Goal: Task Accomplishment & Management: Use online tool/utility

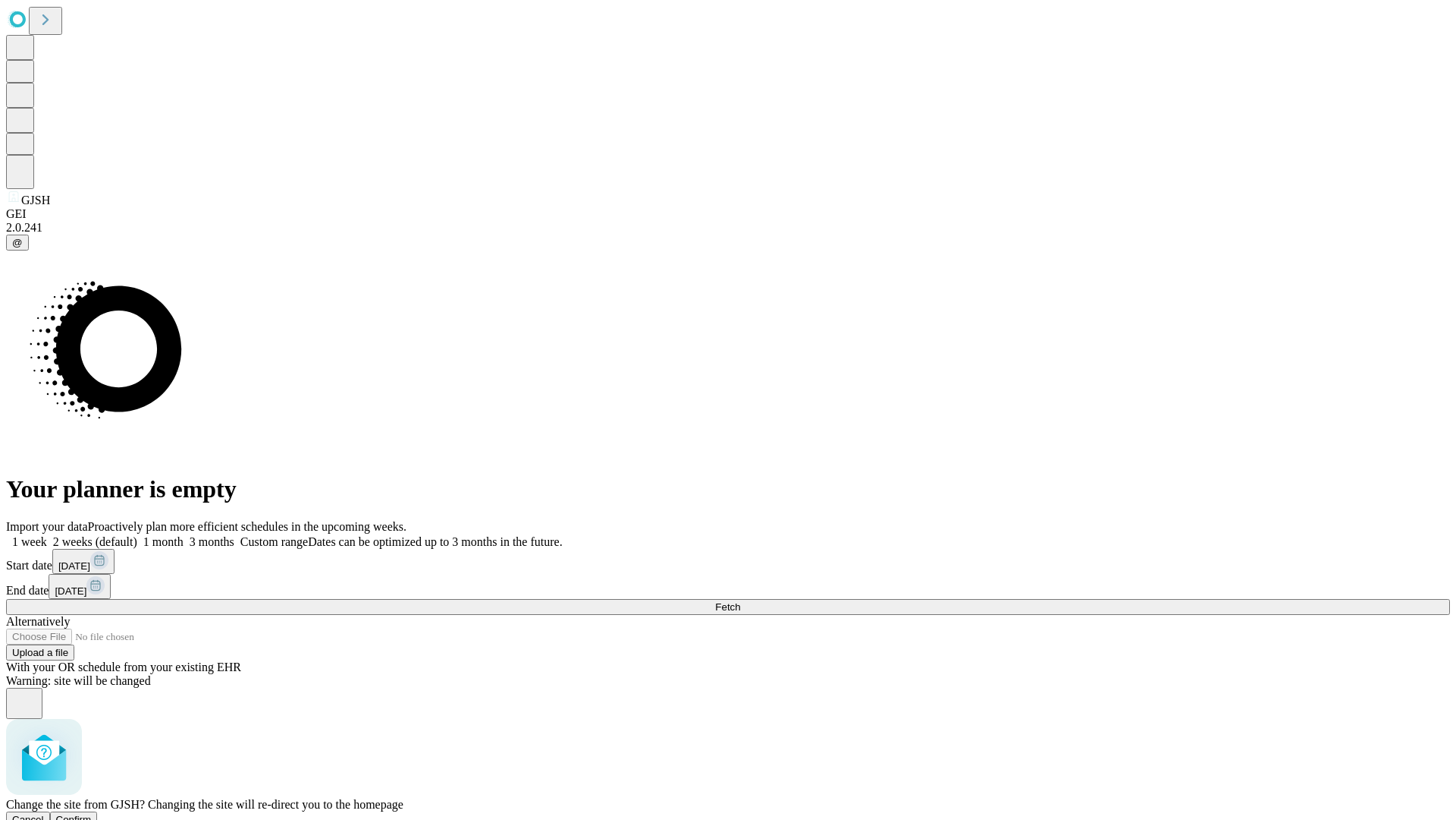
click at [92, 813] on span "Confirm" at bounding box center [74, 819] width 36 height 11
click at [47, 535] on label "1 week" at bounding box center [26, 542] width 41 height 13
click at [741, 601] on span "Fetch" at bounding box center [728, 607] width 25 height 11
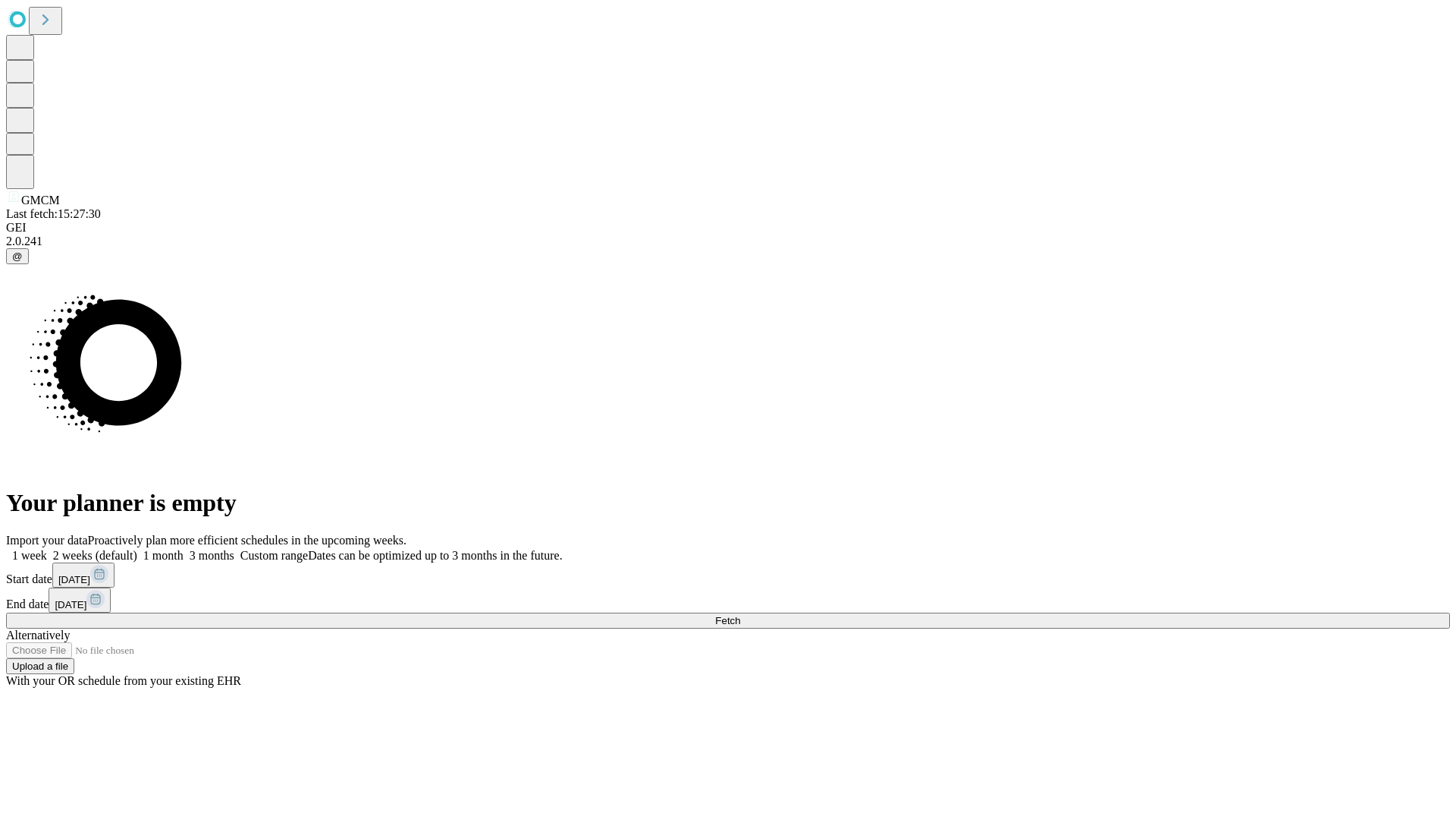
click at [47, 549] on label "1 week" at bounding box center [26, 555] width 41 height 13
click at [741, 614] on span "Fetch" at bounding box center [728, 620] width 25 height 11
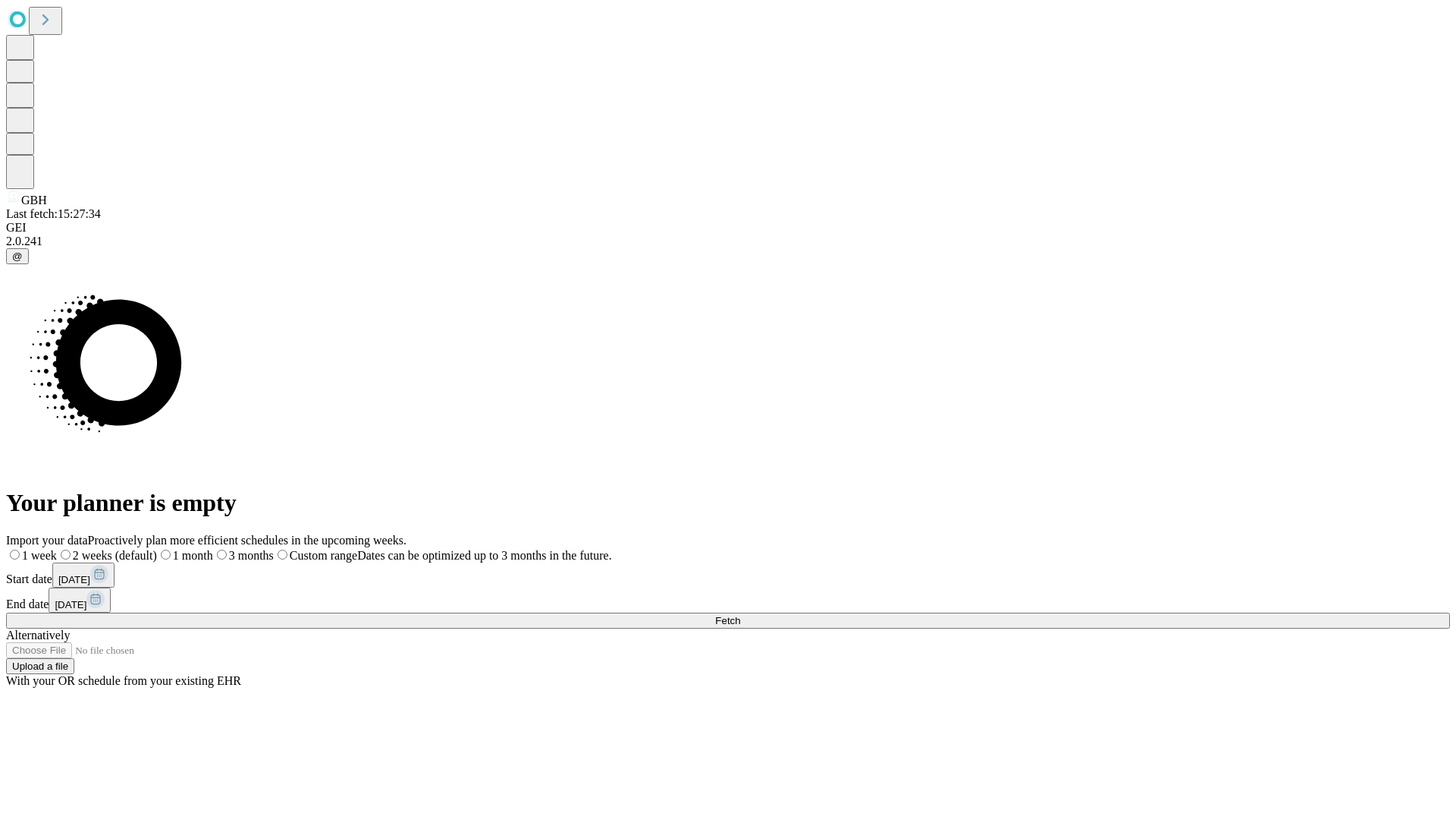
click at [57, 549] on label "1 week" at bounding box center [31, 555] width 51 height 13
click at [741, 614] on span "Fetch" at bounding box center [728, 620] width 25 height 11
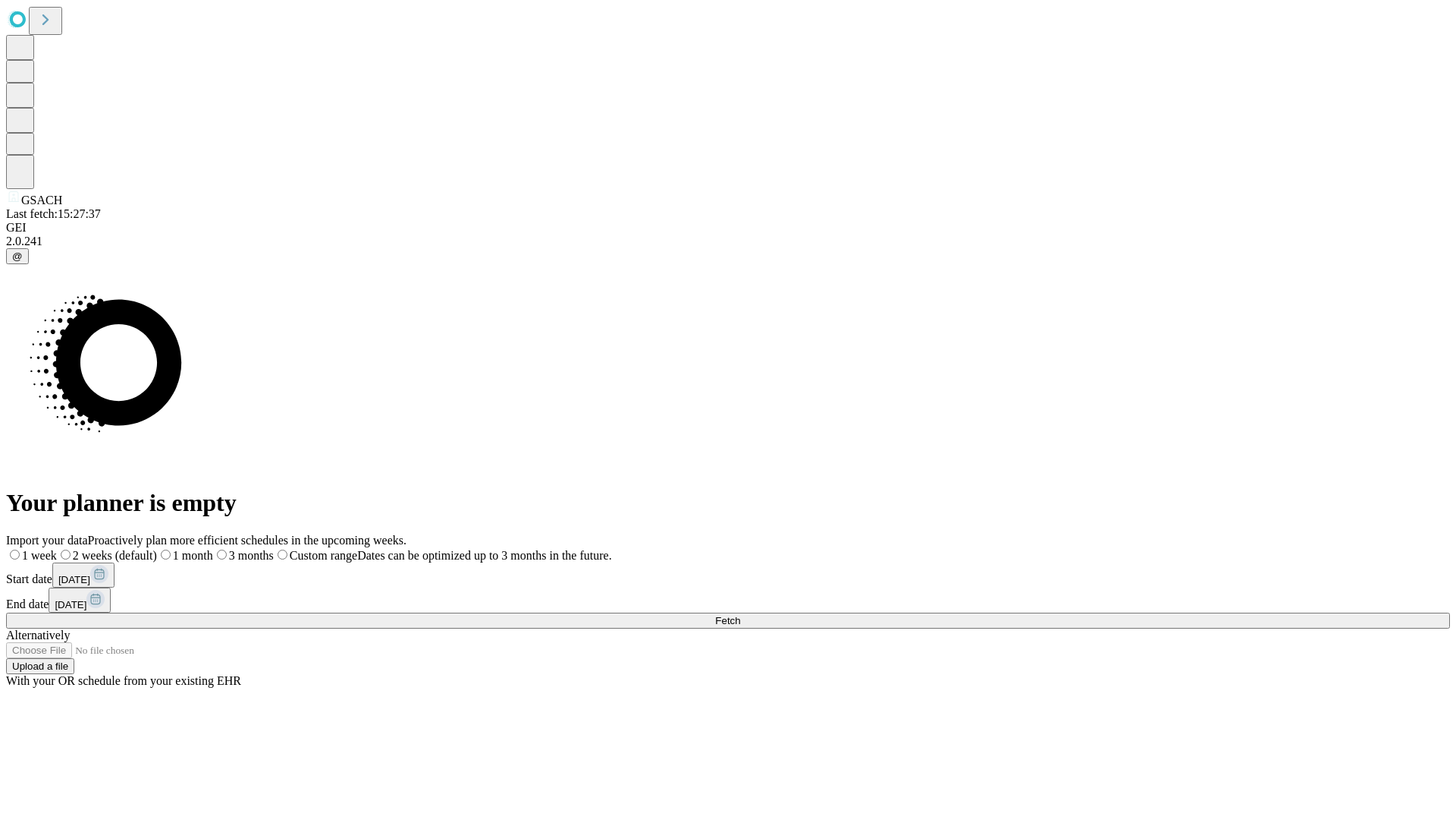
click at [57, 549] on label "1 week" at bounding box center [31, 555] width 51 height 13
click at [741, 614] on span "Fetch" at bounding box center [728, 620] width 25 height 11
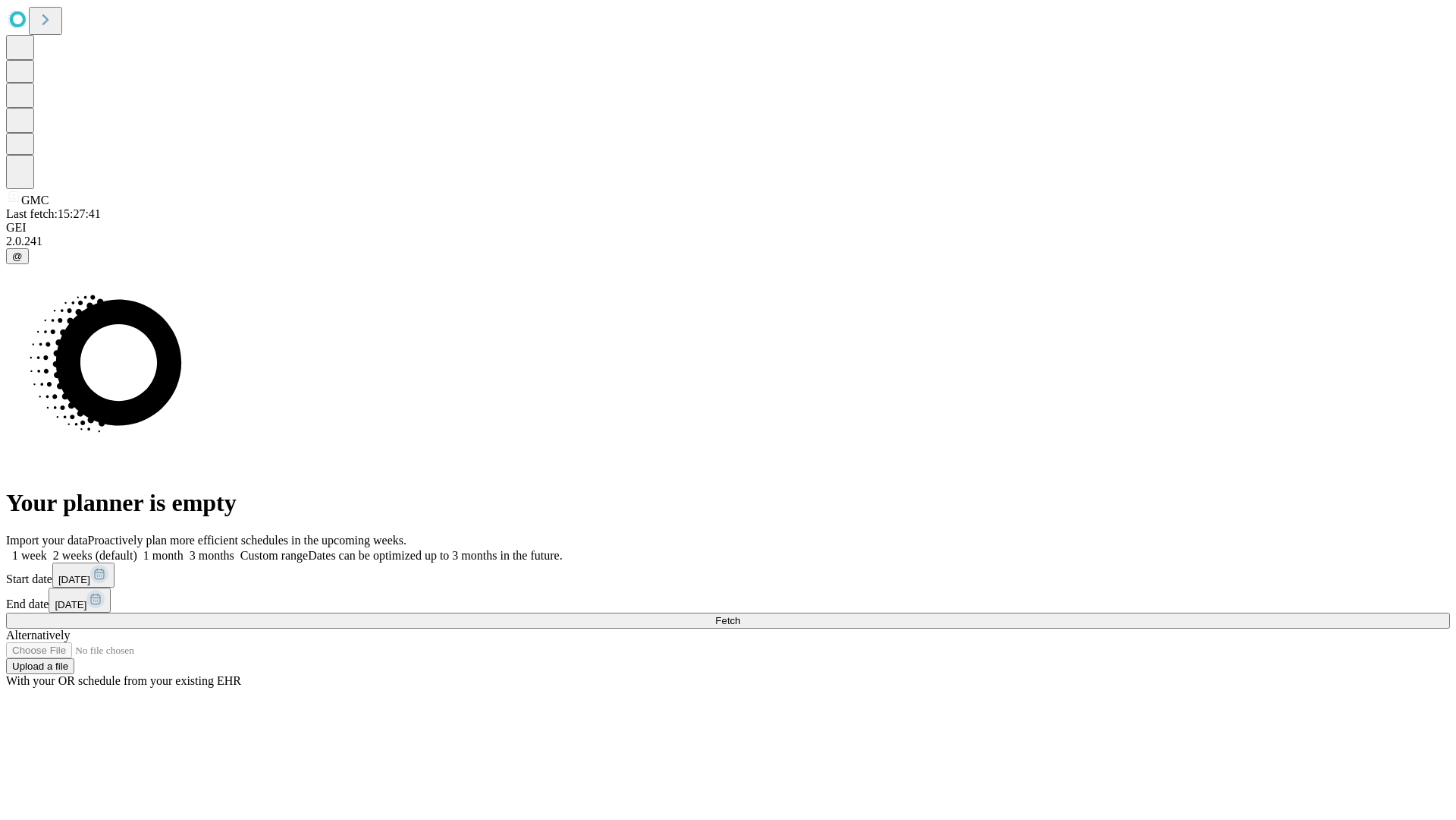
click at [47, 549] on label "1 week" at bounding box center [26, 555] width 41 height 13
click at [741, 614] on span "Fetch" at bounding box center [728, 620] width 25 height 11
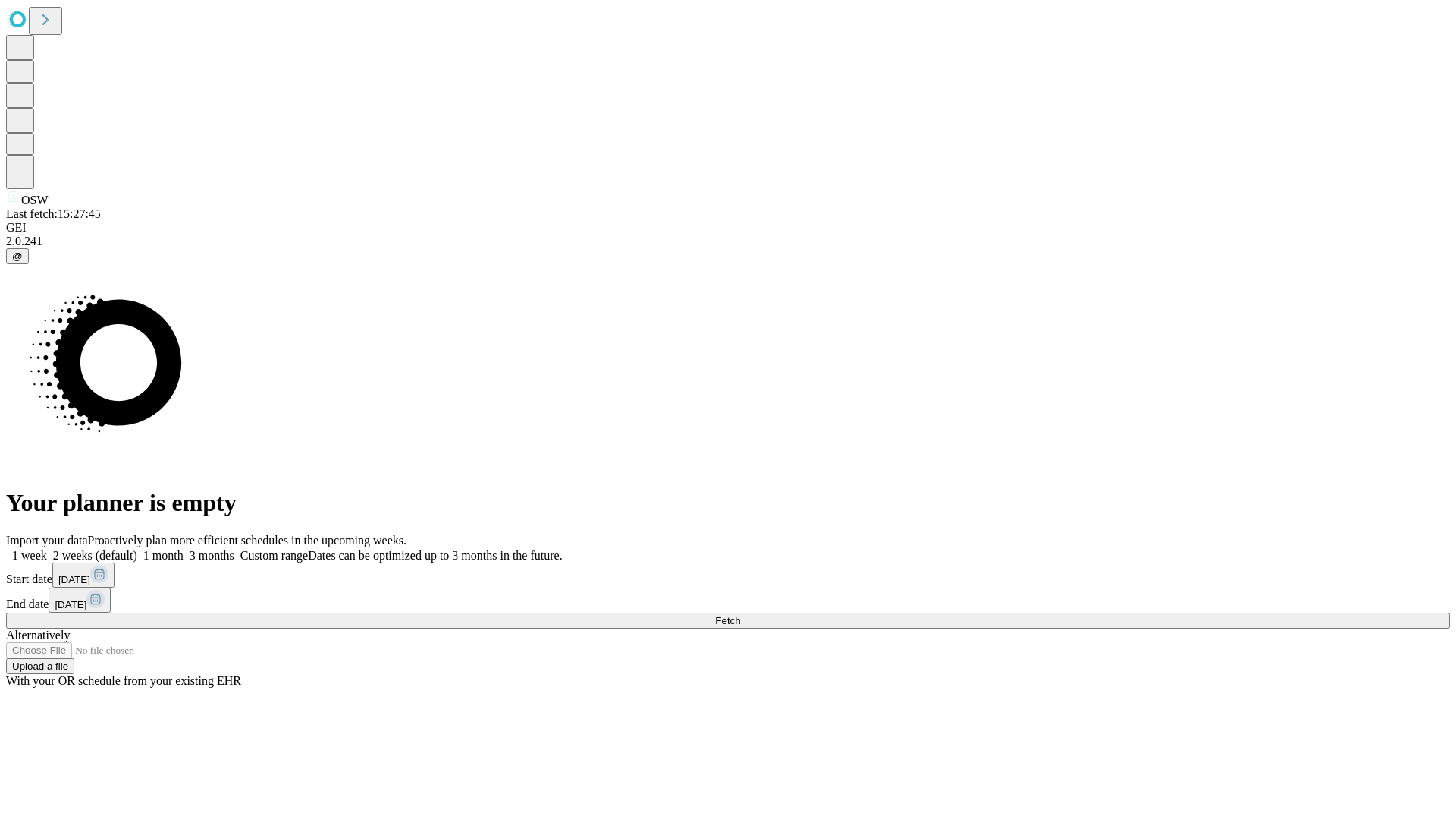
click at [47, 549] on label "1 week" at bounding box center [26, 555] width 41 height 13
click at [741, 614] on span "Fetch" at bounding box center [728, 620] width 25 height 11
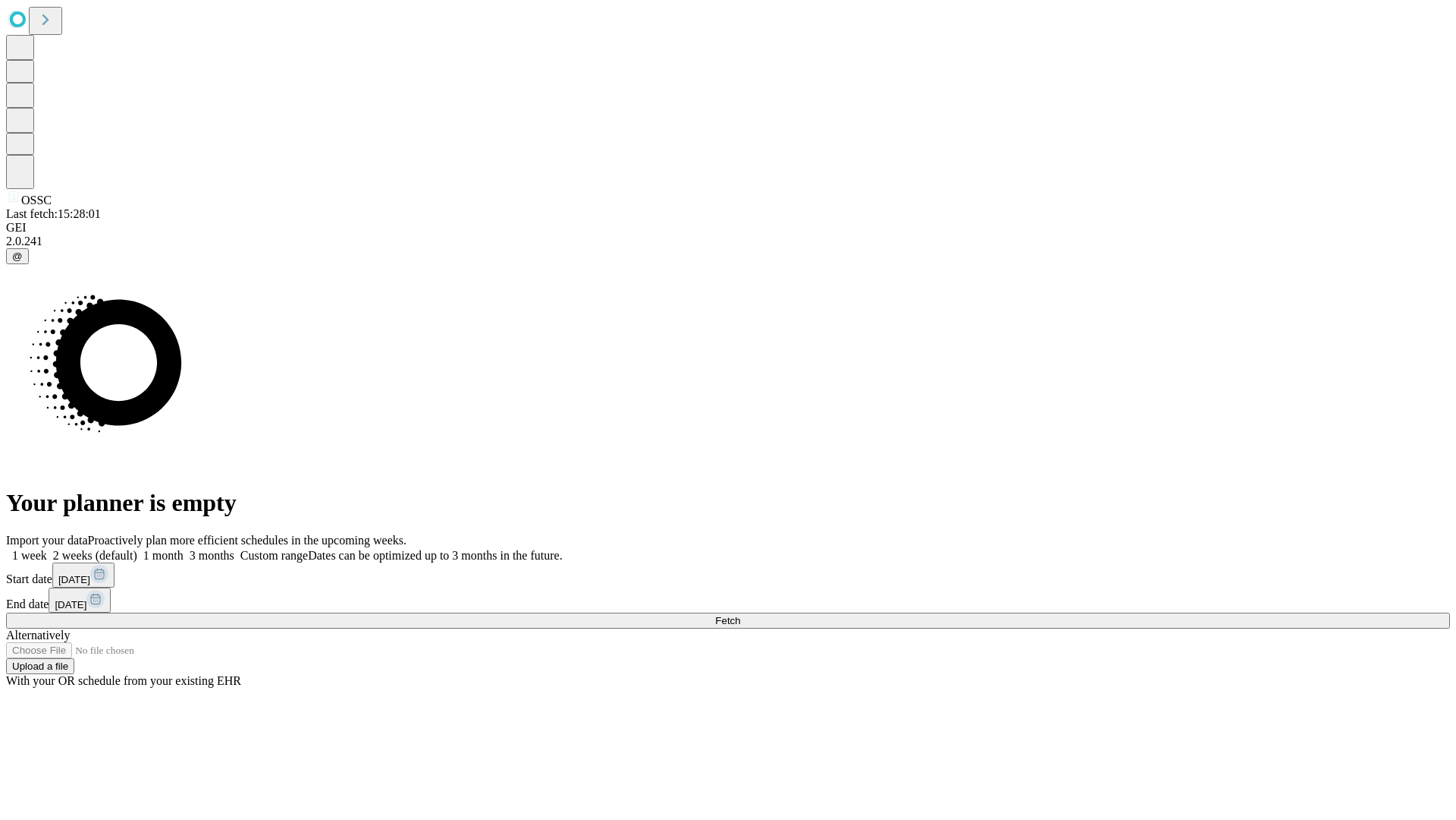
click at [47, 549] on label "1 week" at bounding box center [26, 555] width 41 height 13
click at [741, 614] on span "Fetch" at bounding box center [728, 620] width 25 height 11
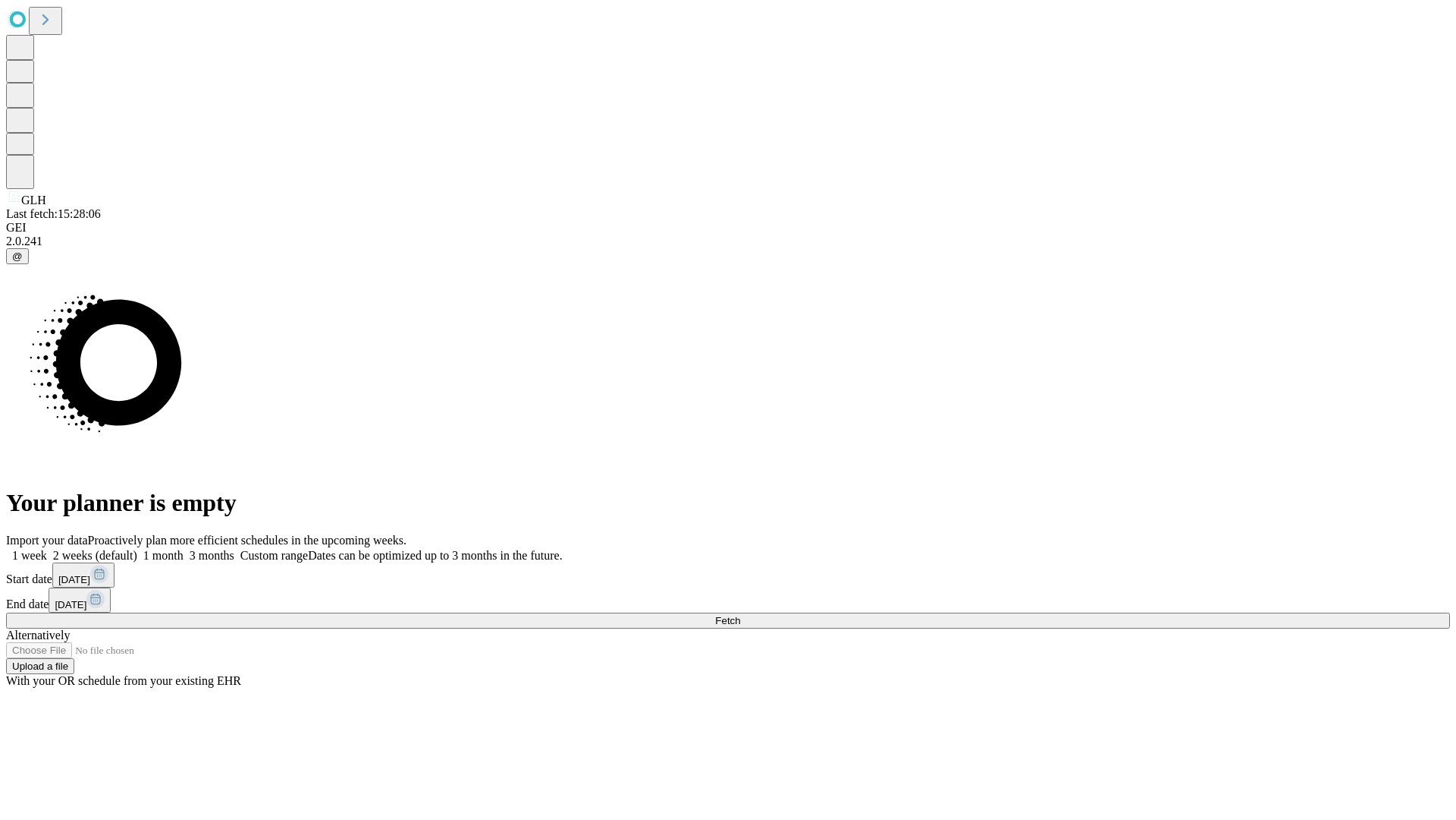
click at [47, 549] on label "1 week" at bounding box center [26, 555] width 41 height 13
click at [741, 614] on span "Fetch" at bounding box center [728, 620] width 25 height 11
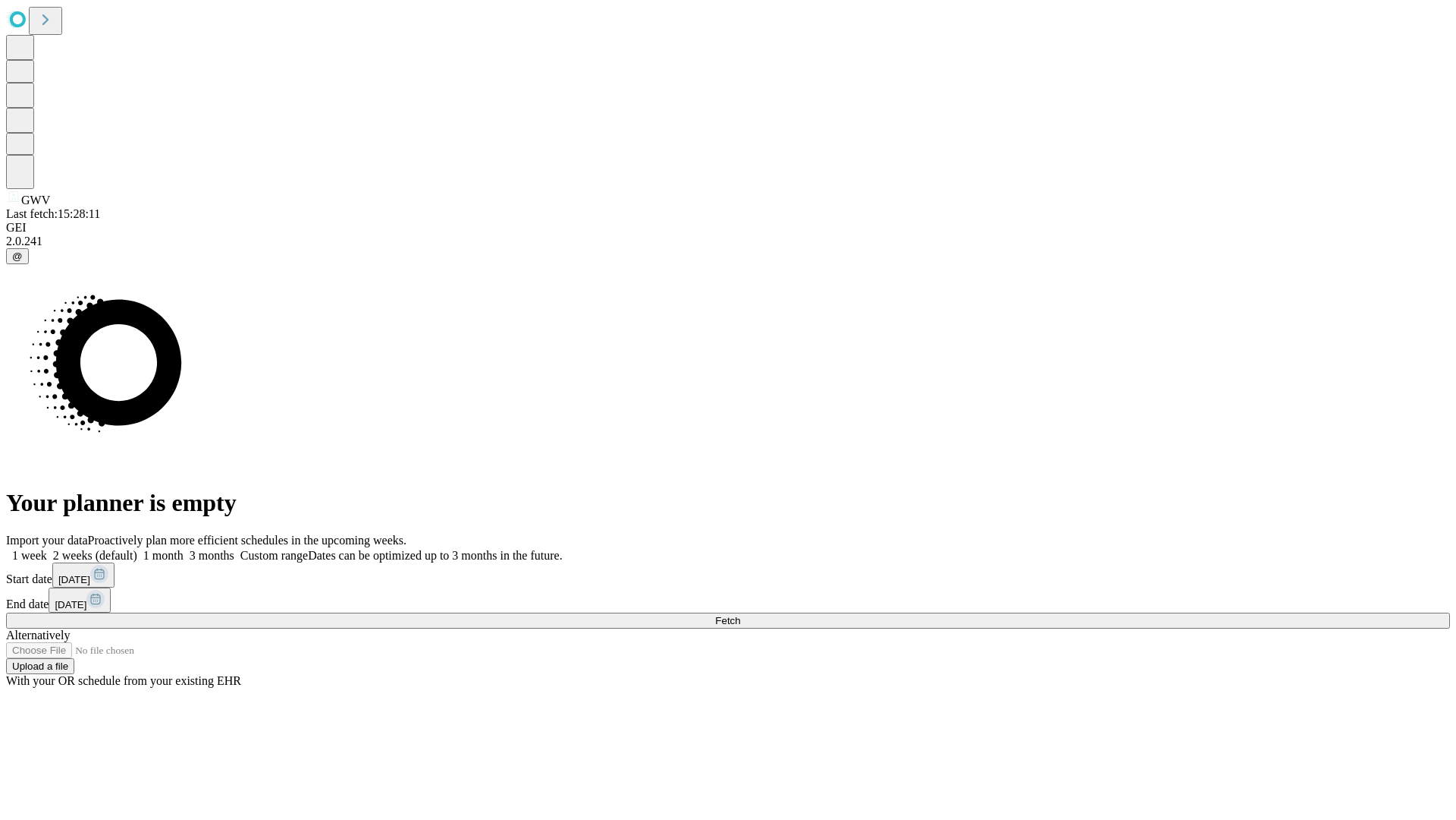
click at [47, 549] on label "1 week" at bounding box center [26, 555] width 41 height 13
click at [741, 614] on span "Fetch" at bounding box center [728, 620] width 25 height 11
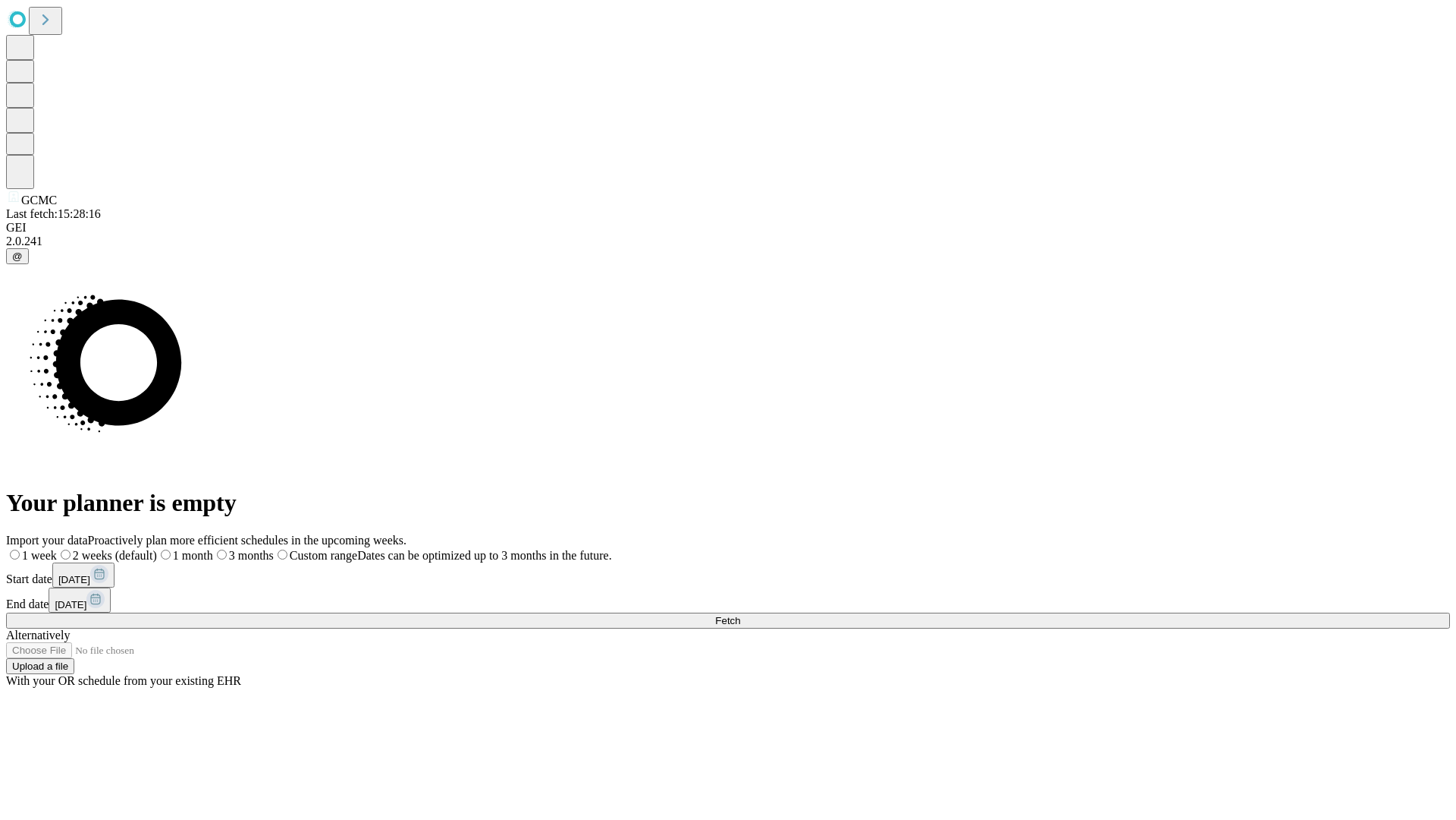
click at [57, 549] on label "1 week" at bounding box center [31, 555] width 51 height 13
click at [741, 614] on span "Fetch" at bounding box center [728, 620] width 25 height 11
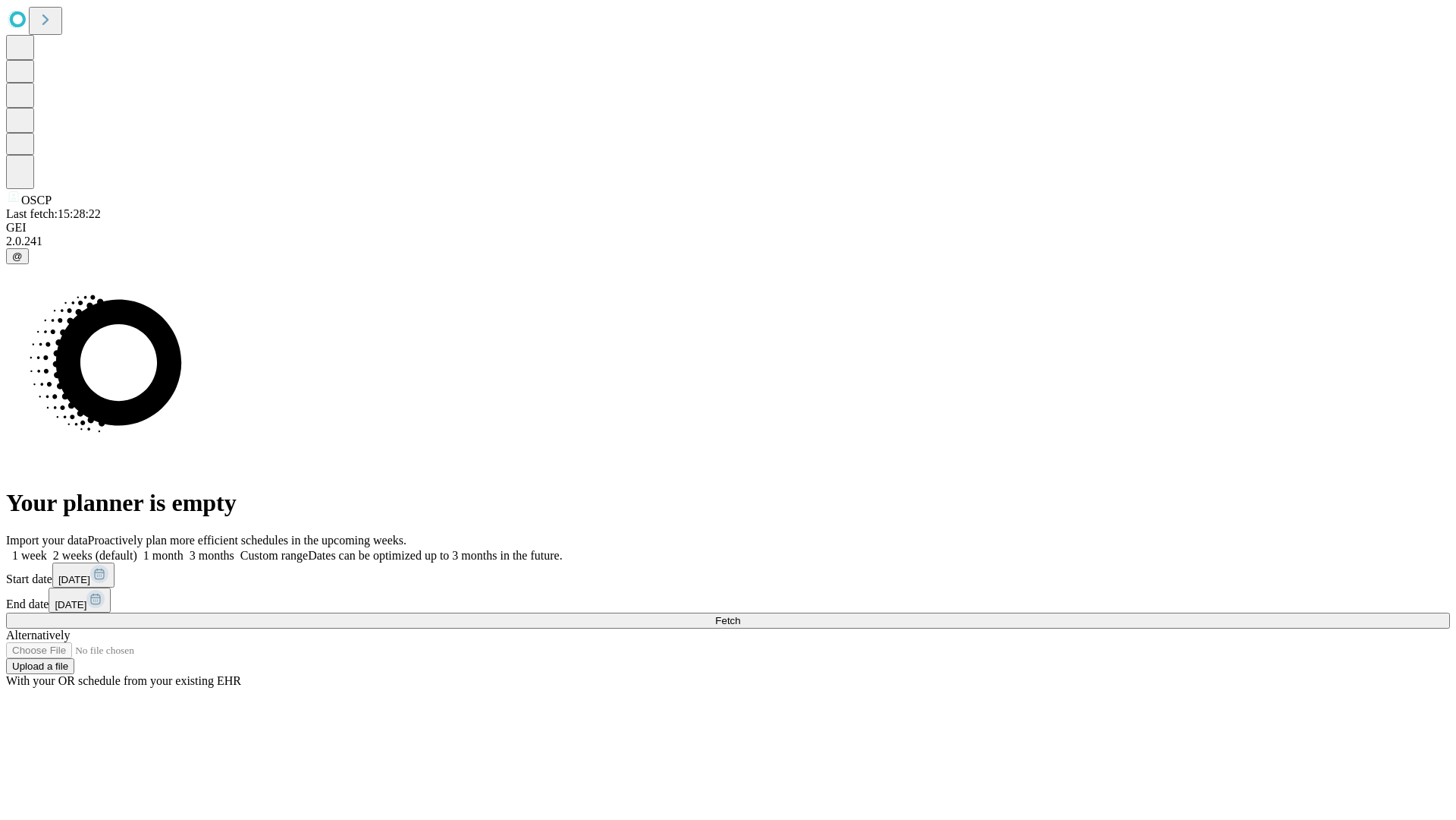
click at [47, 549] on label "1 week" at bounding box center [26, 555] width 41 height 13
click at [741, 614] on span "Fetch" at bounding box center [728, 620] width 25 height 11
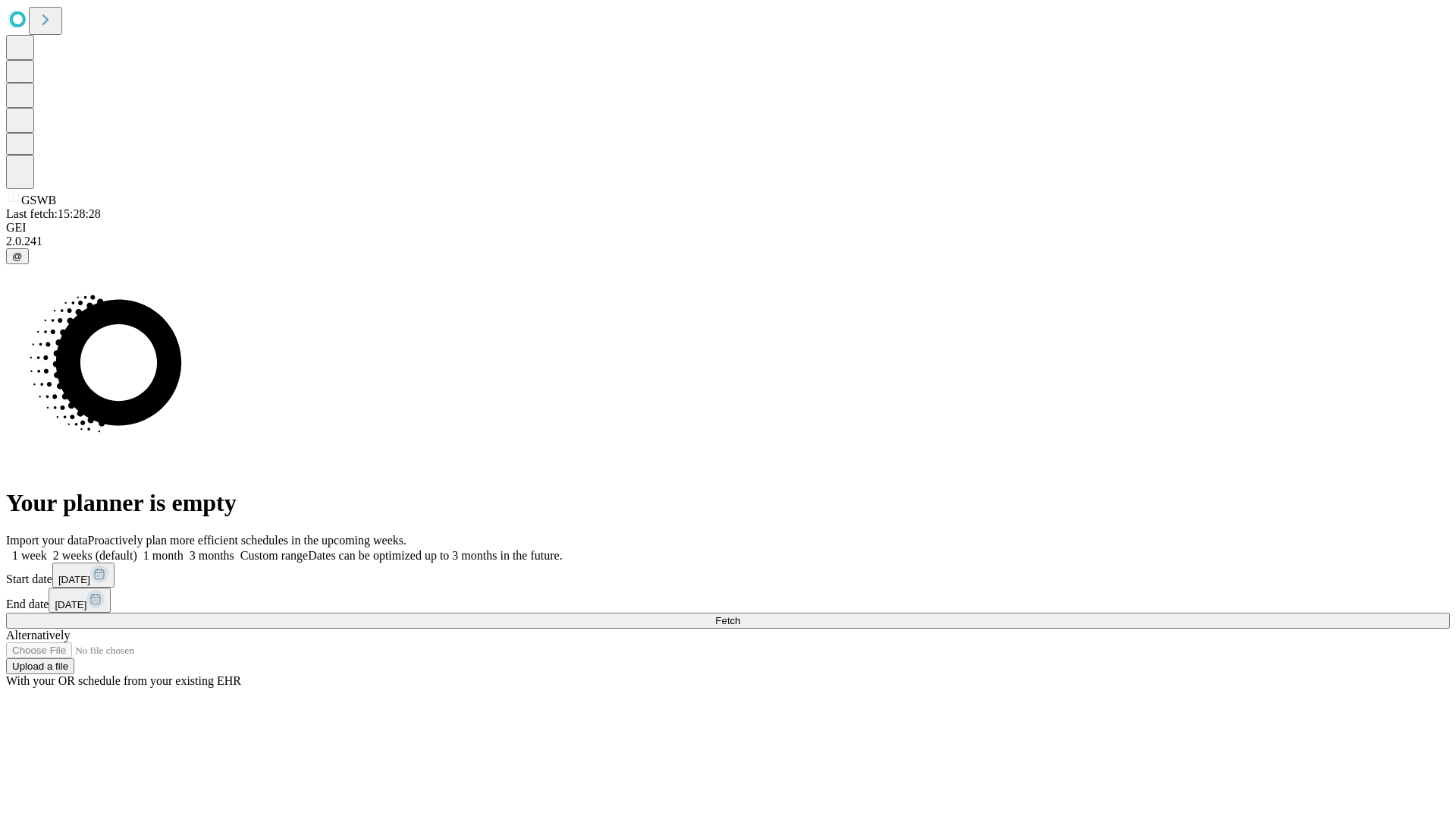
click at [47, 549] on label "1 week" at bounding box center [26, 555] width 41 height 13
click at [741, 614] on span "Fetch" at bounding box center [728, 620] width 25 height 11
